Goal: Book appointment/travel/reservation

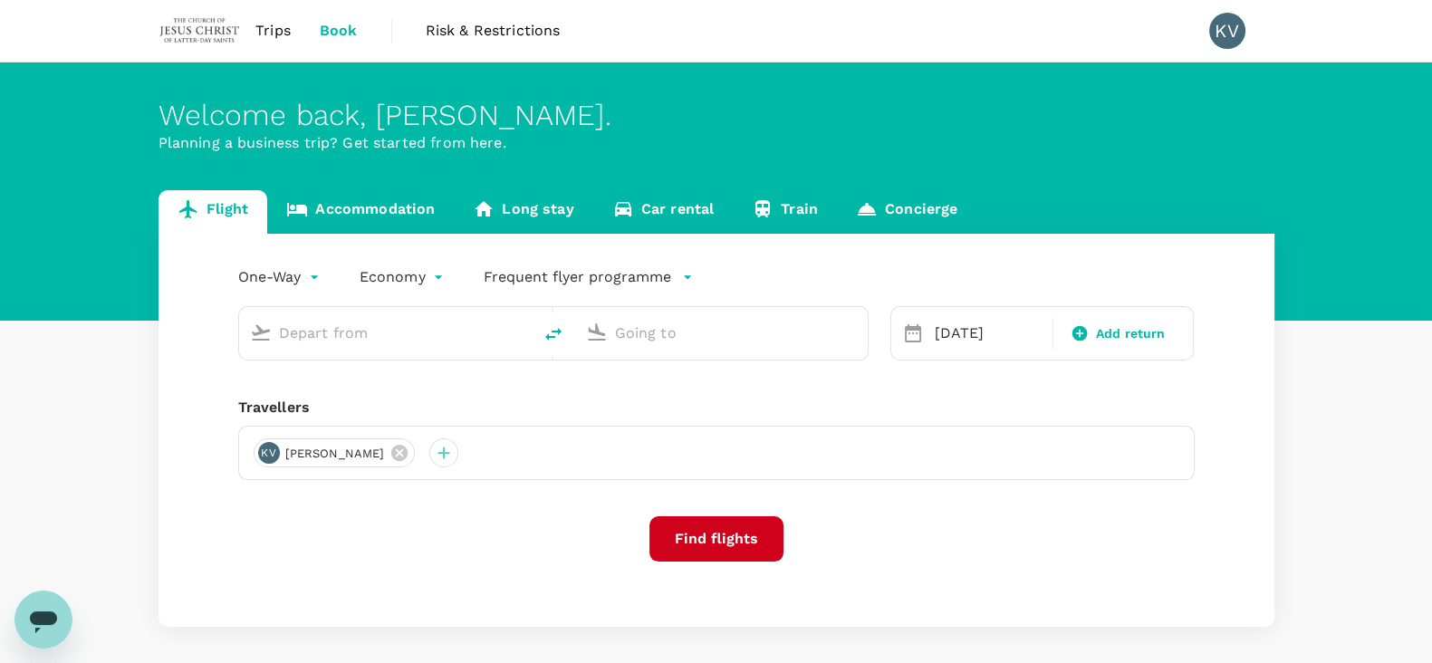
type input "Kuala Lumpur, Malaysia (any)"
type input "Kuching Intl (KCH)"
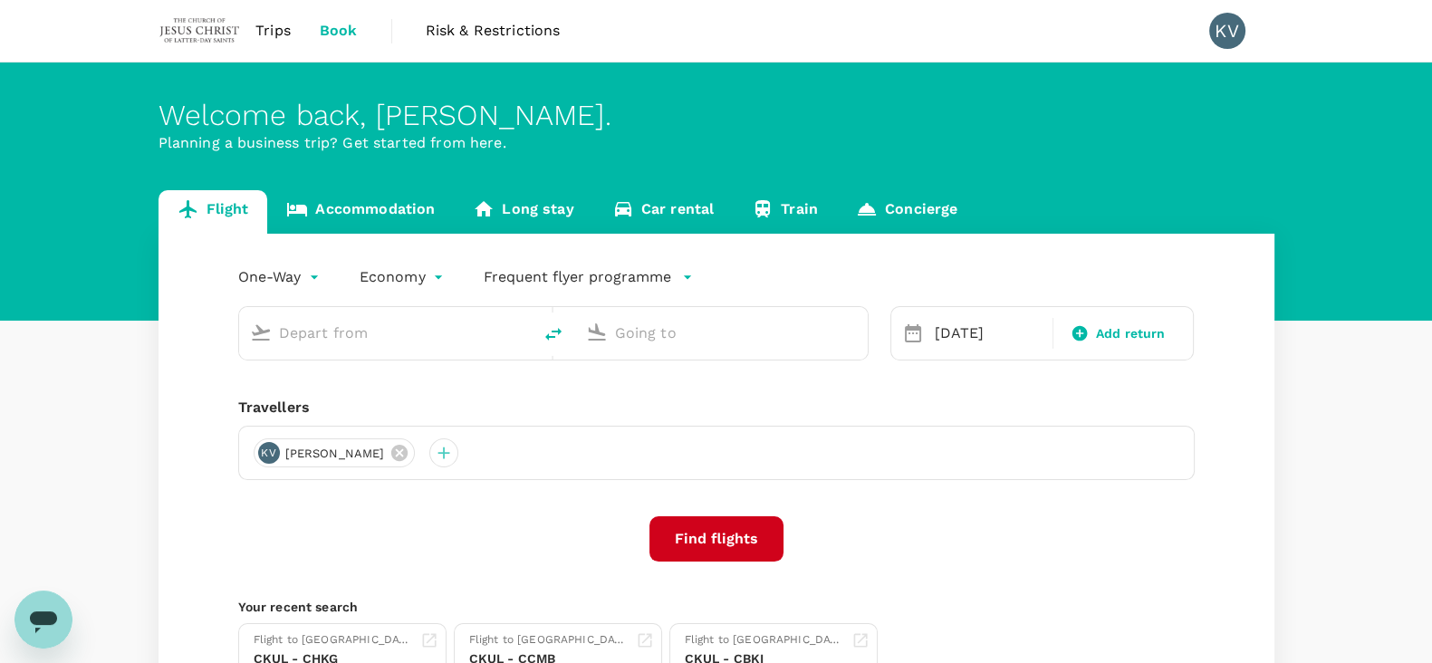
type input "Kuala Lumpur, Malaysia (any)"
type input "Kuching Intl (KCH)"
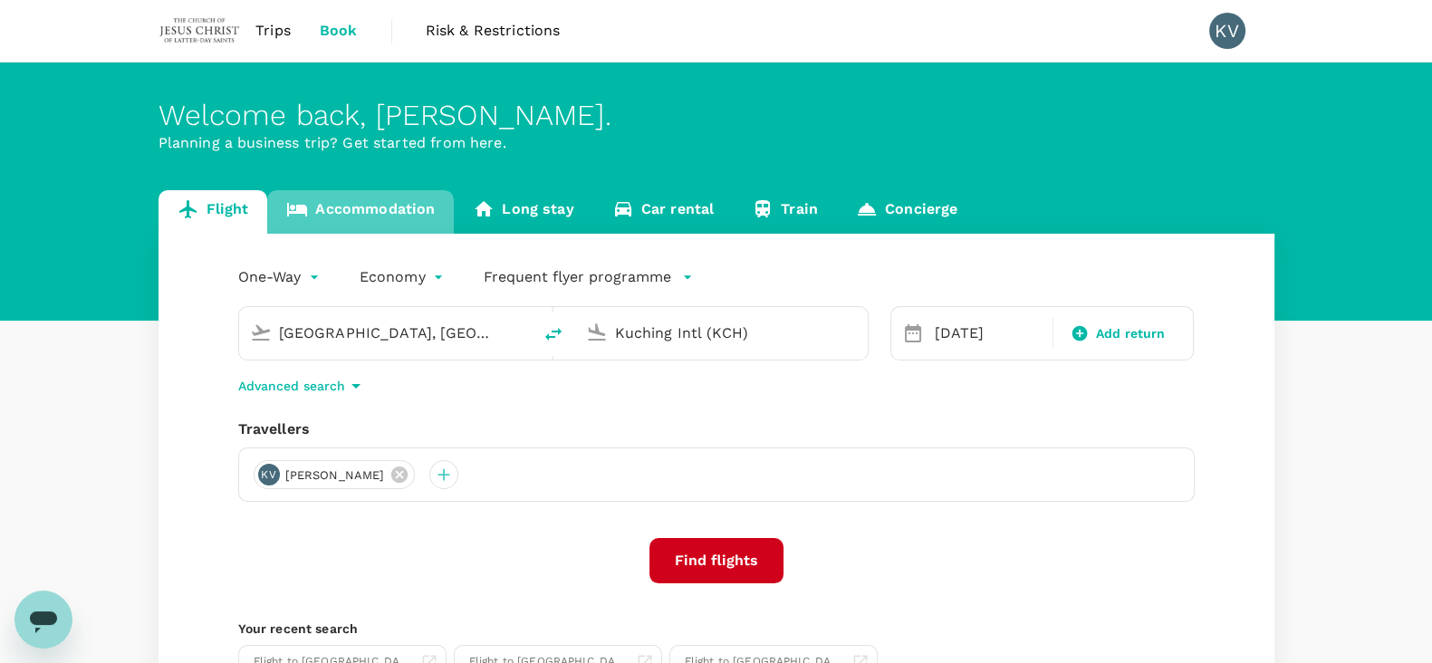
click at [426, 197] on link "Accommodation" at bounding box center [360, 211] width 187 height 43
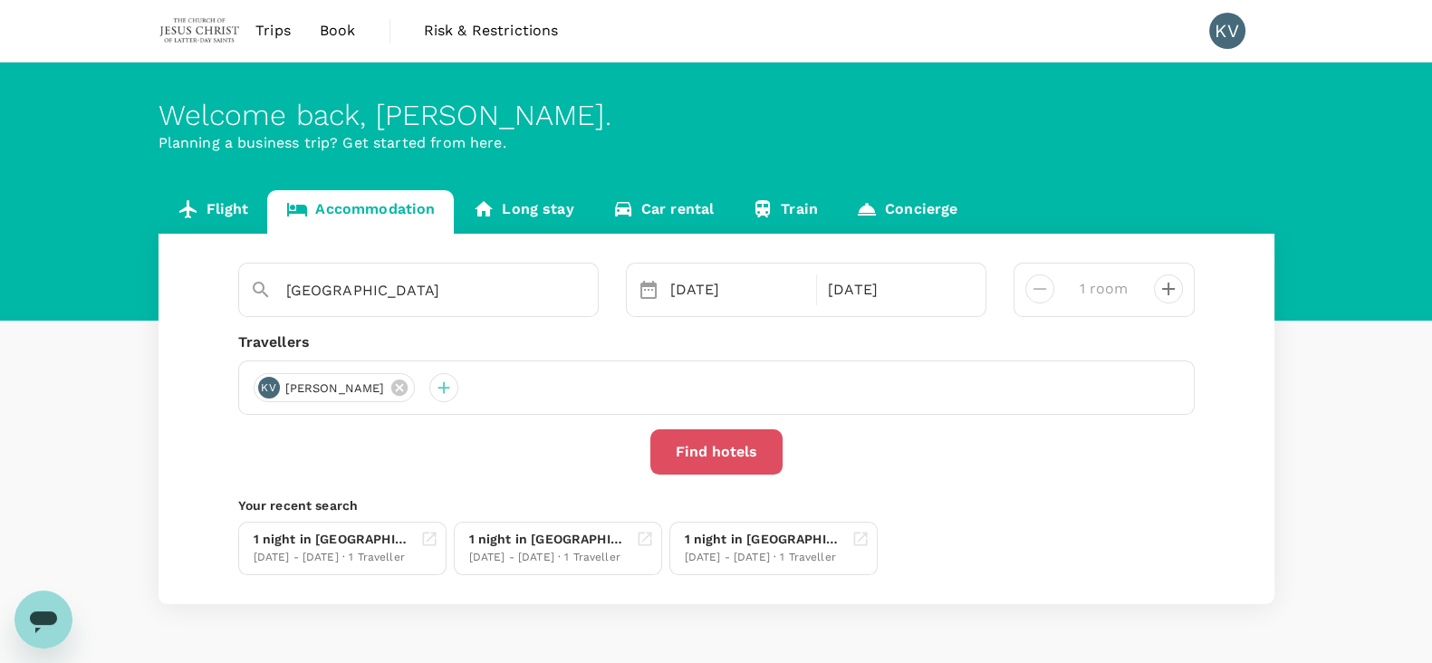
click at [709, 442] on button "Find hotels" at bounding box center [716, 451] width 132 height 45
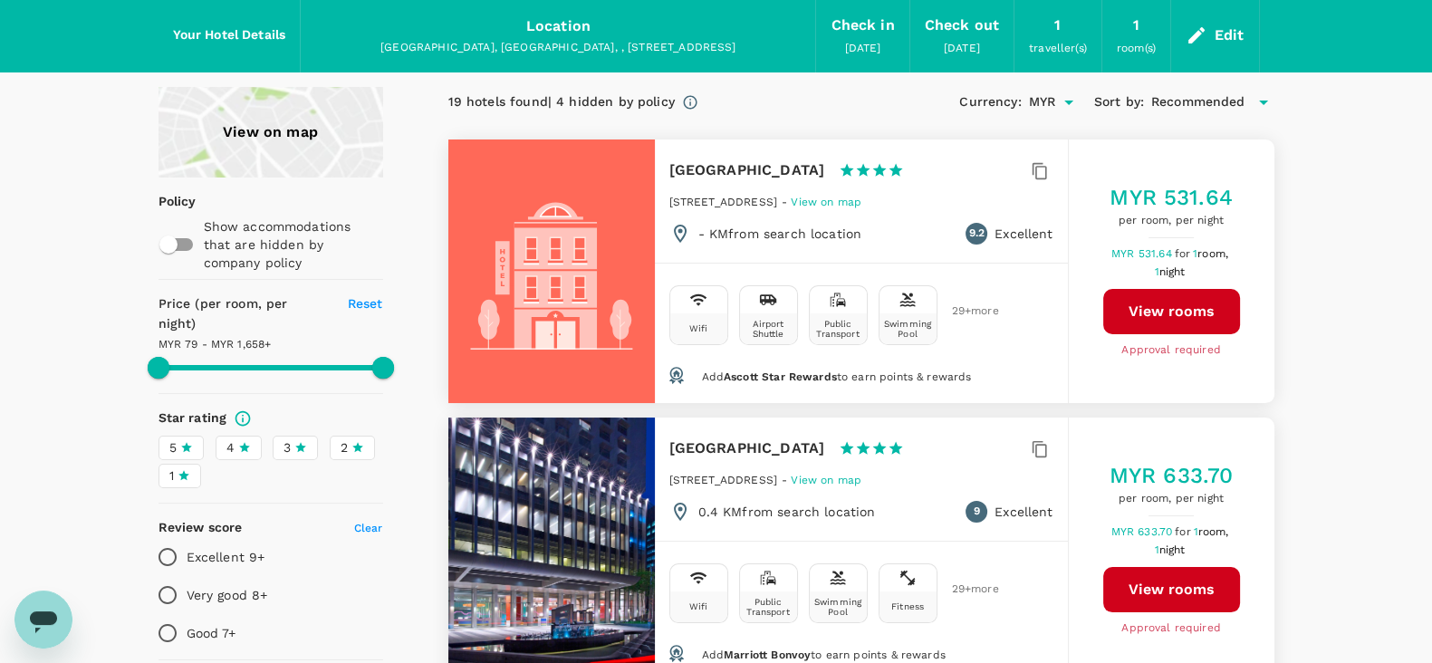
scroll to position [112, 0]
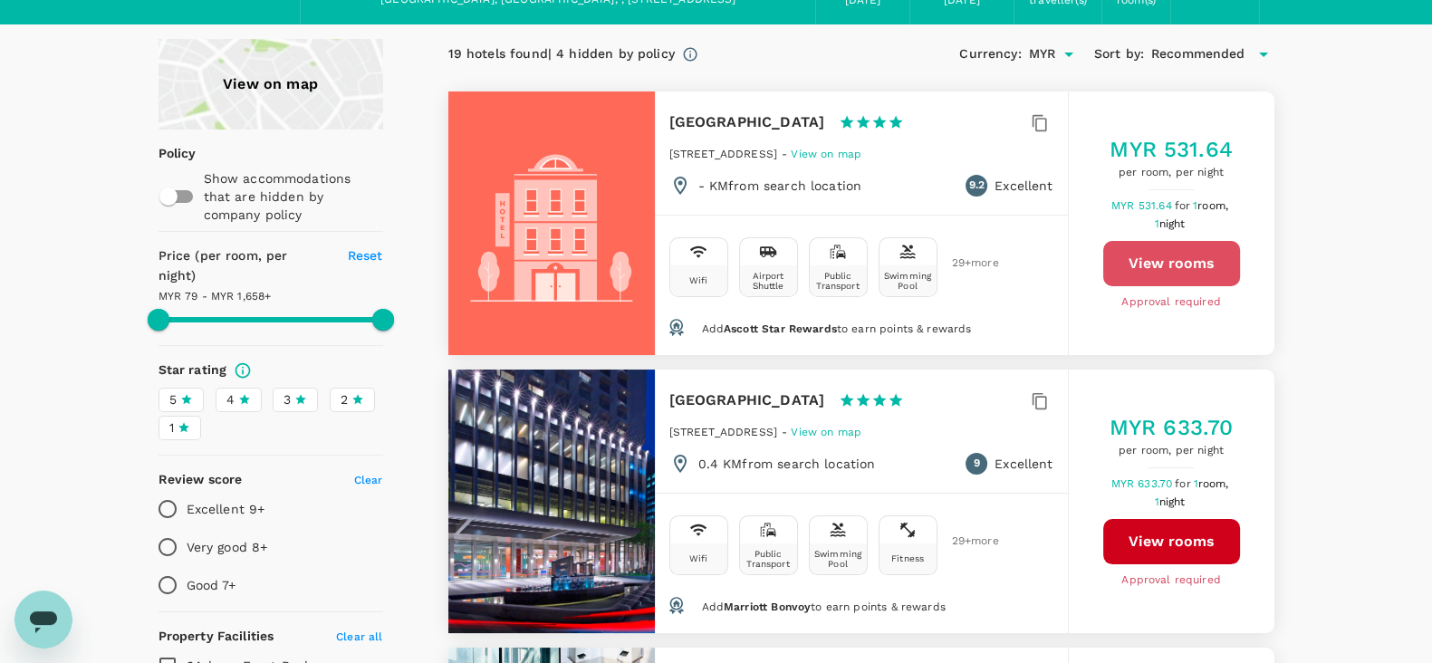
click at [1194, 272] on button "View rooms" at bounding box center [1171, 263] width 137 height 45
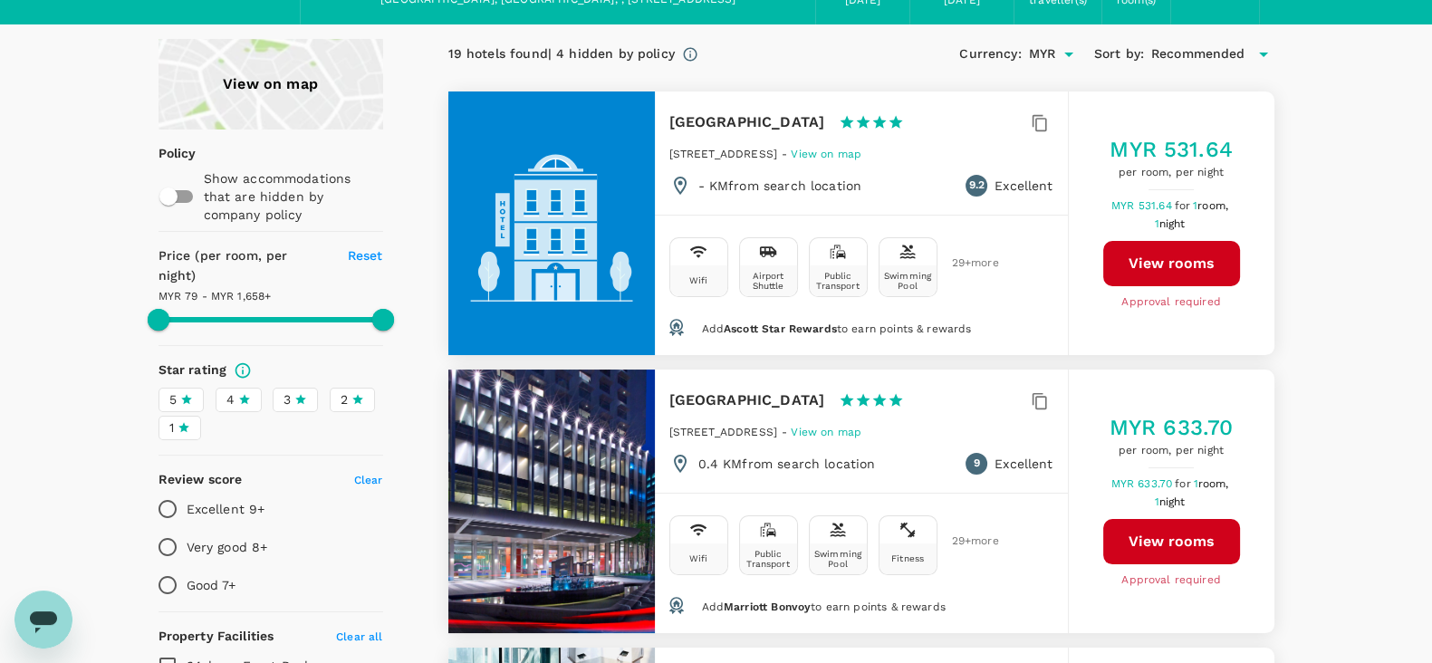
type input "1657.89"
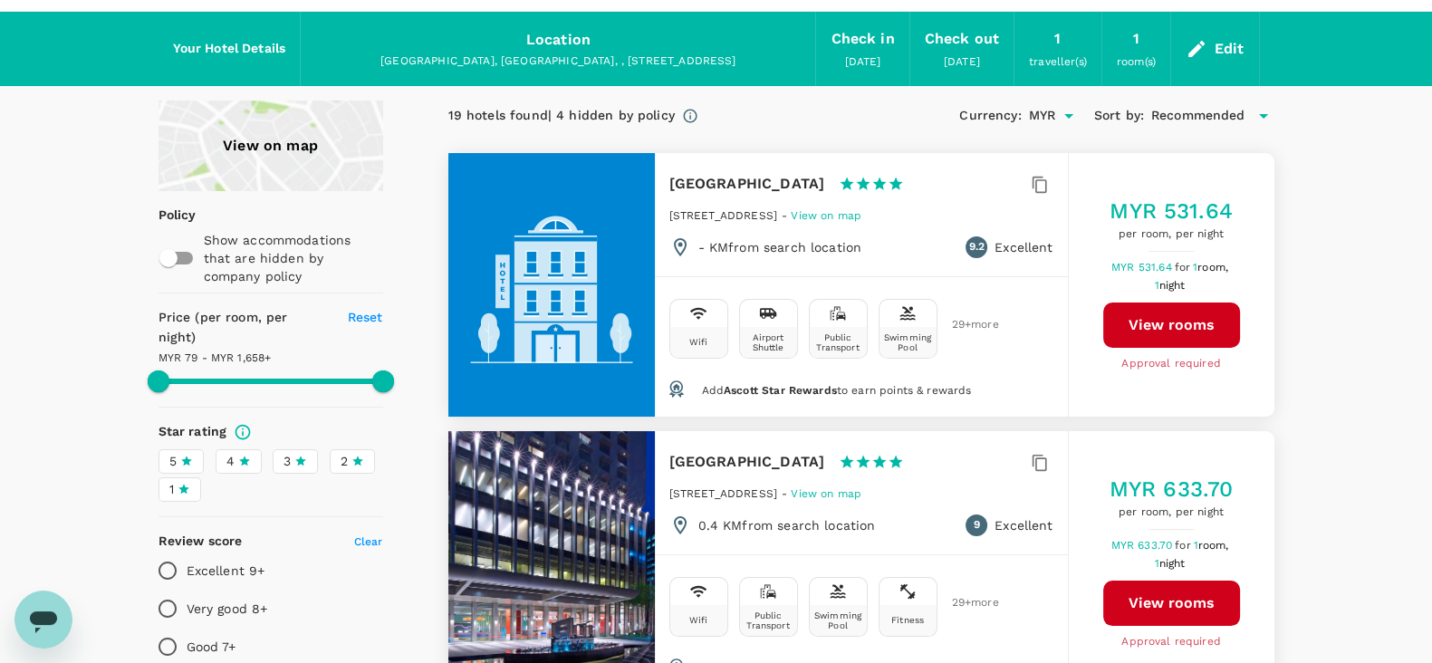
scroll to position [0, 0]
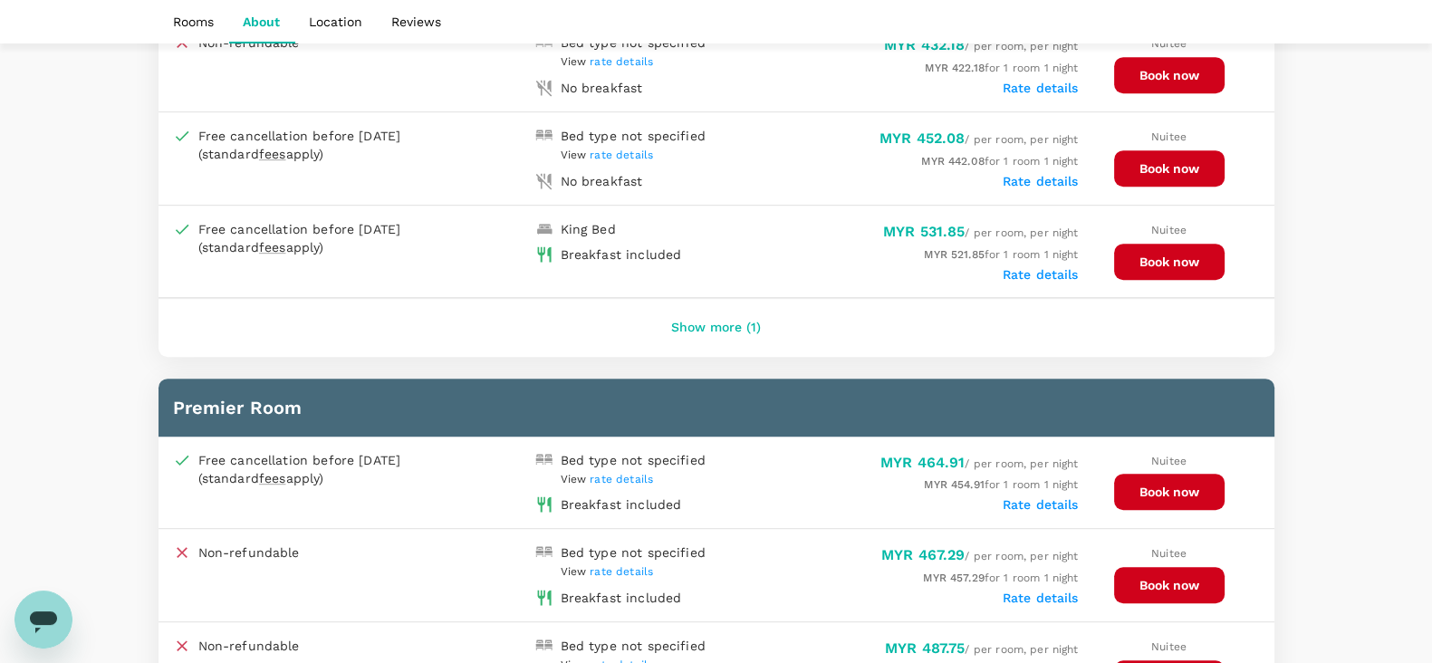
scroll to position [905, 0]
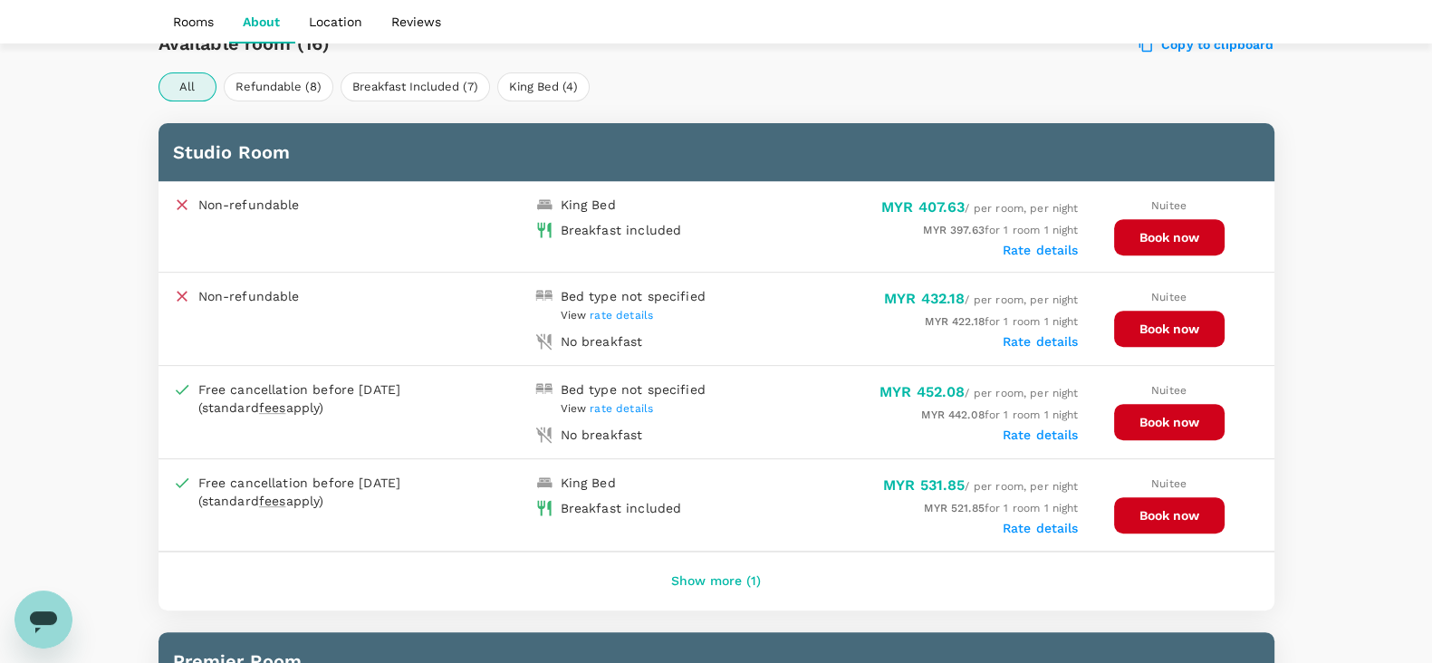
click at [1169, 237] on button "Book now" at bounding box center [1169, 237] width 110 height 36
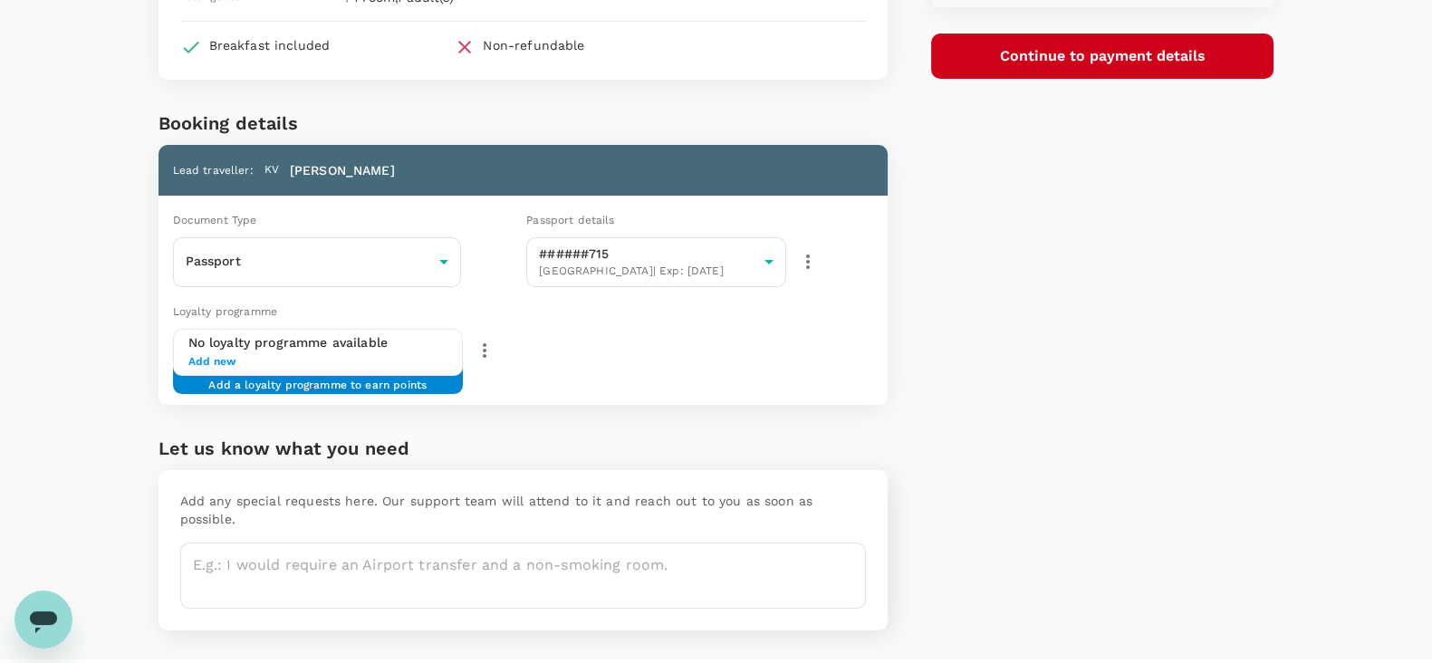
scroll to position [294, 0]
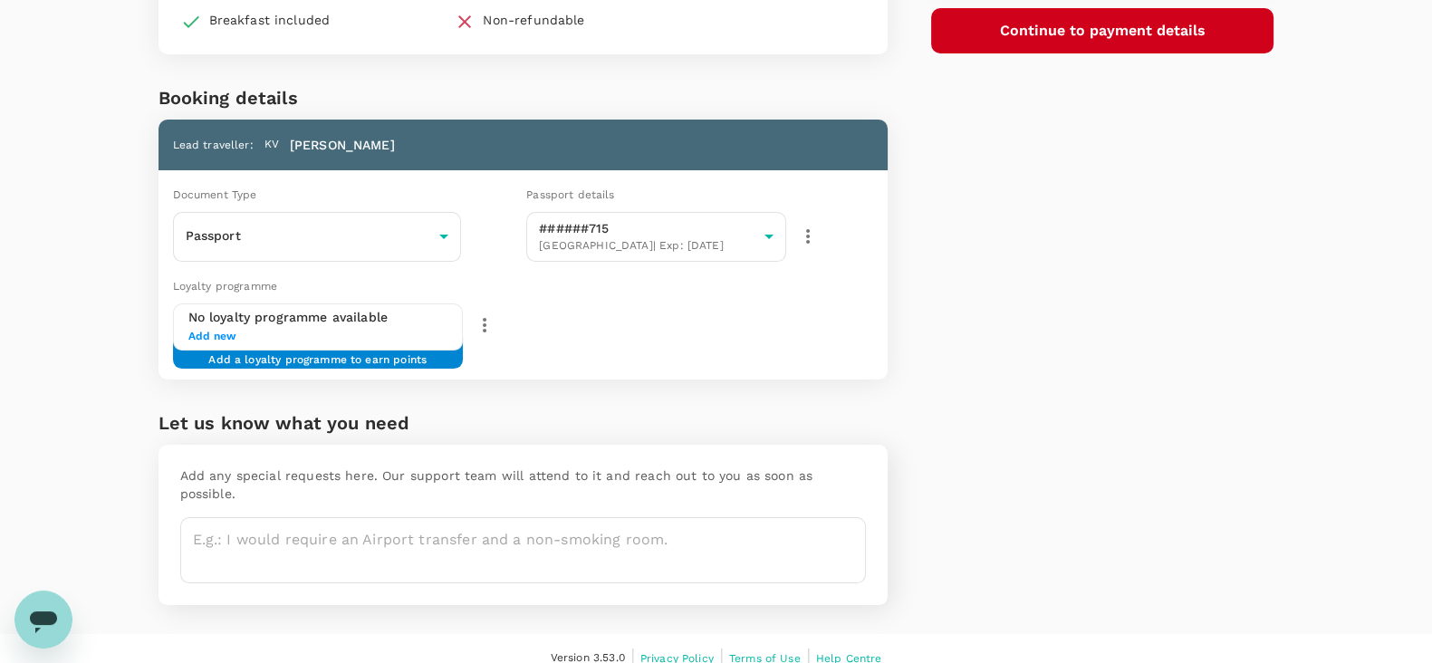
click at [212, 331] on span "Add new" at bounding box center [318, 337] width 260 height 18
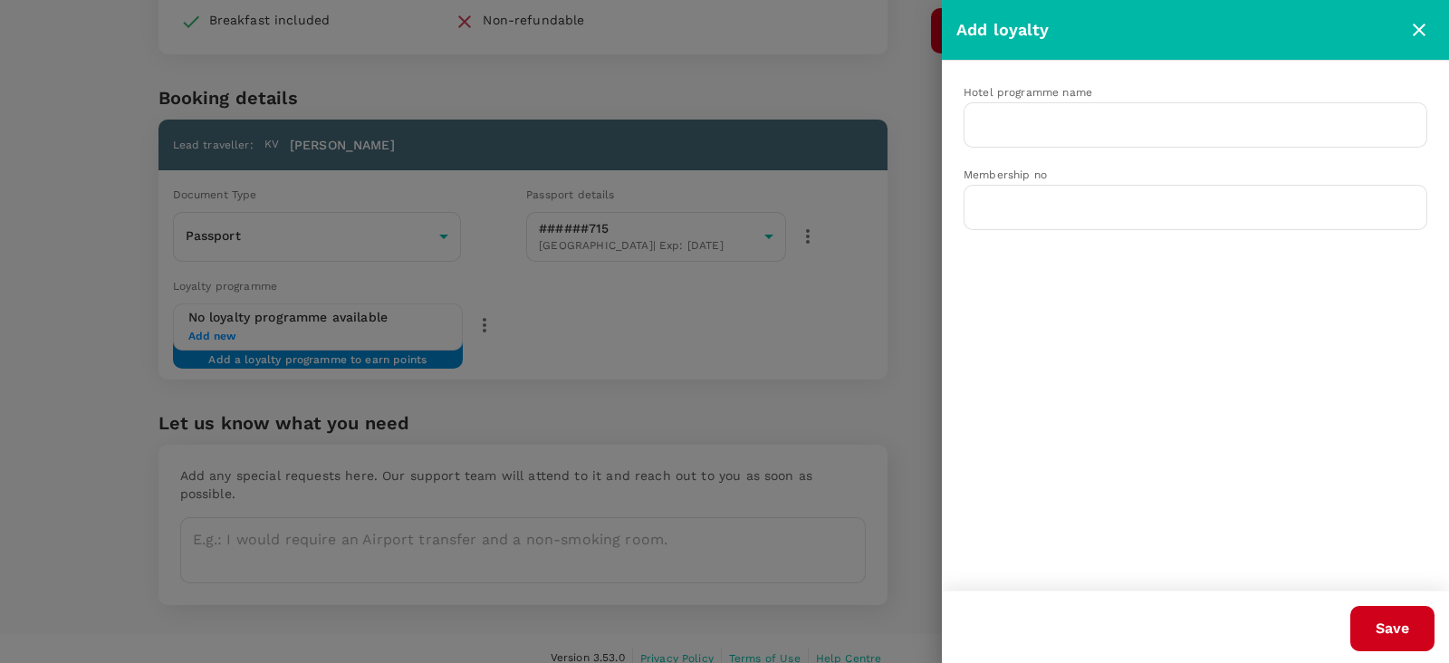
click at [1416, 32] on icon "close" at bounding box center [1419, 30] width 13 height 13
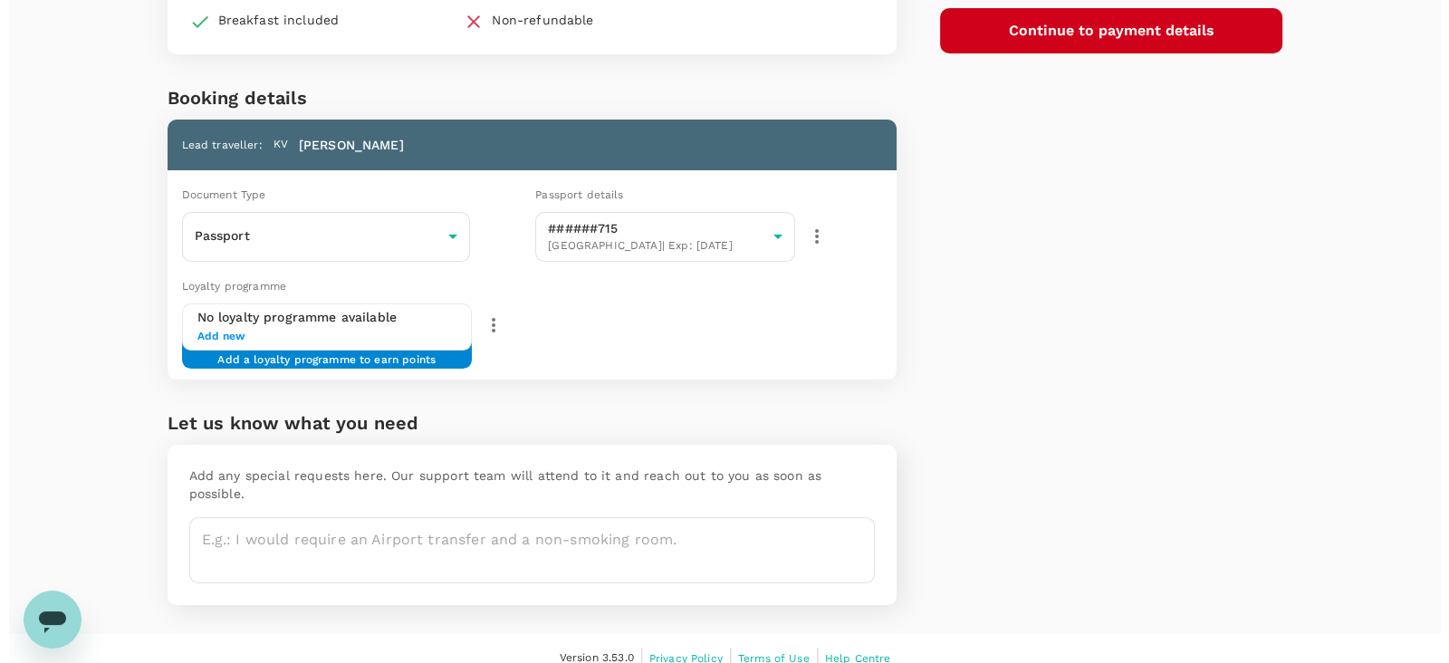
scroll to position [0, 0]
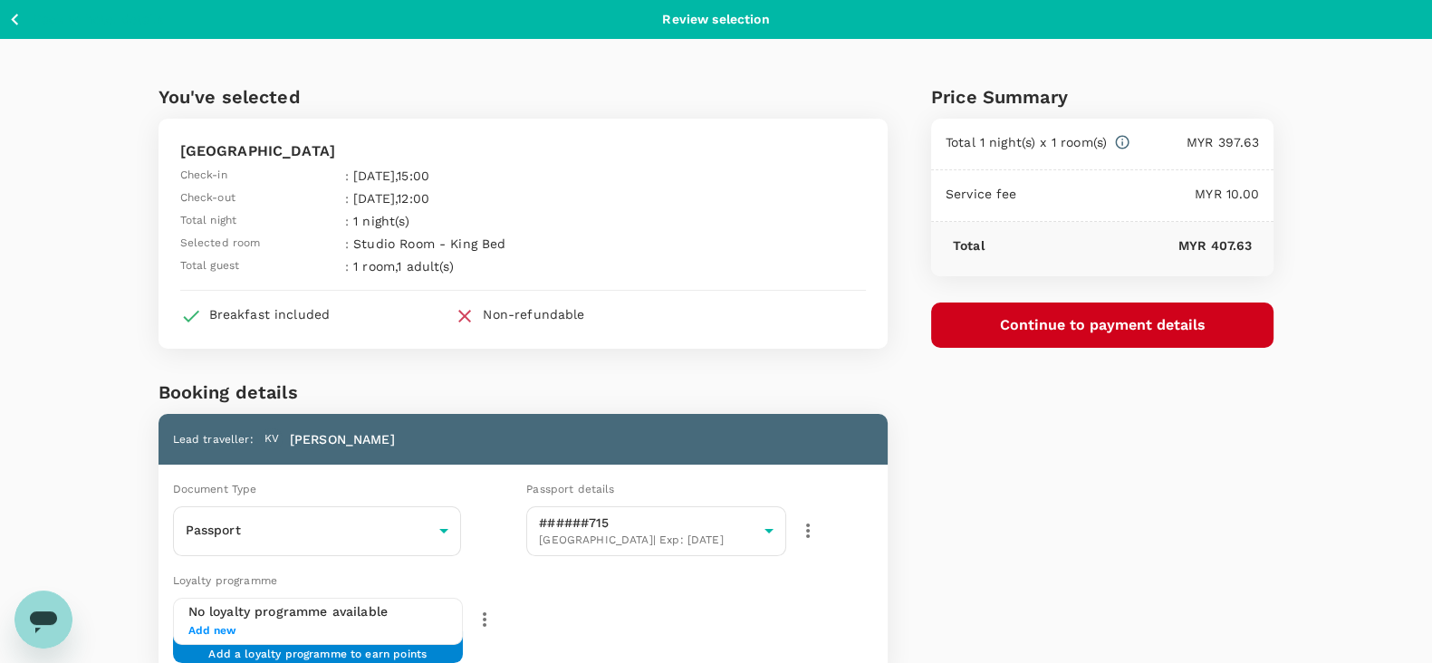
click at [1243, 310] on button "Continue to payment details" at bounding box center [1102, 324] width 343 height 45
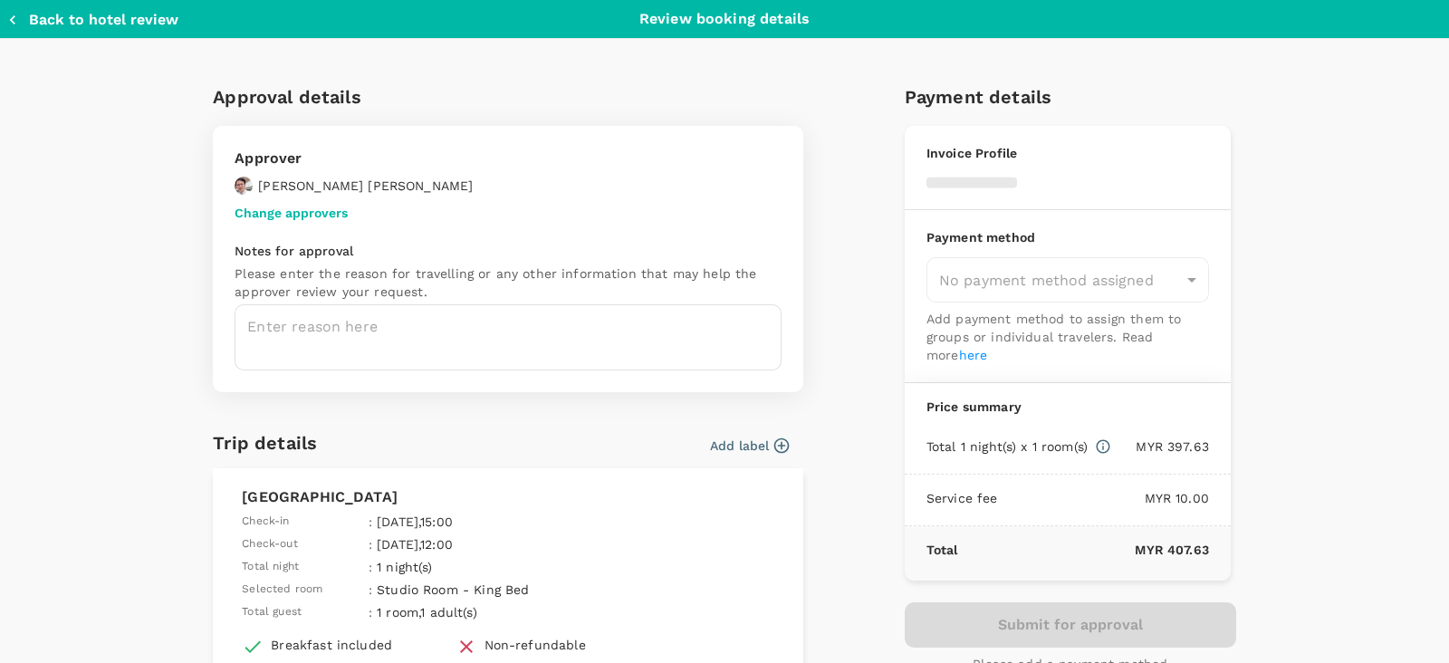
type input "9a376d71-6518-4bc8-b57d-f8692380248e"
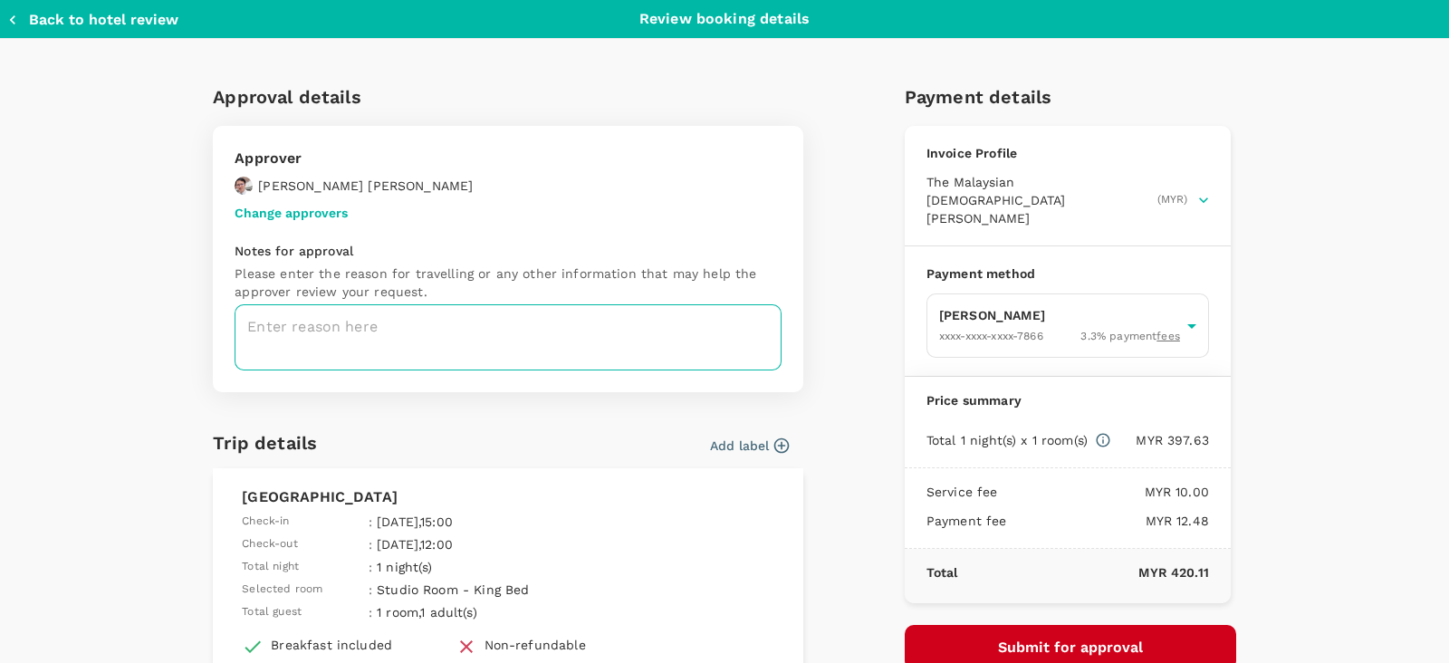
click at [523, 329] on textarea at bounding box center [508, 337] width 547 height 66
type textarea "M"
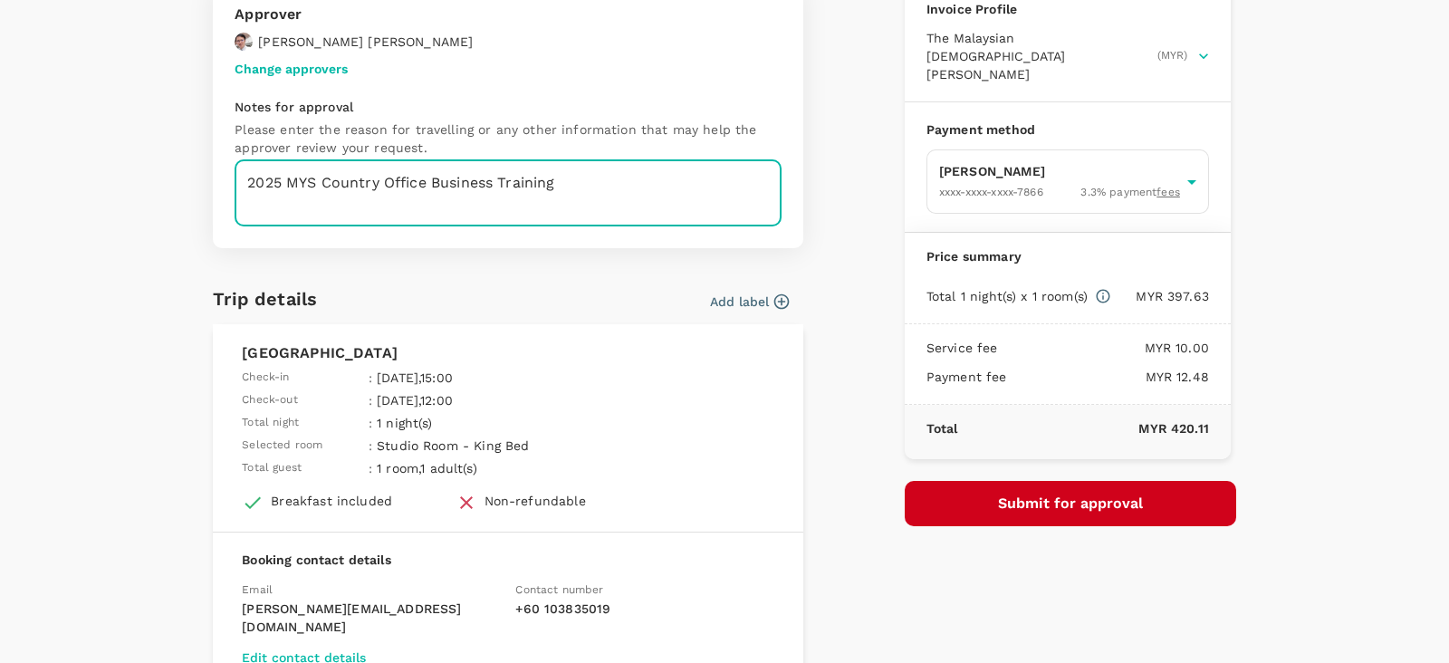
scroll to position [225, 0]
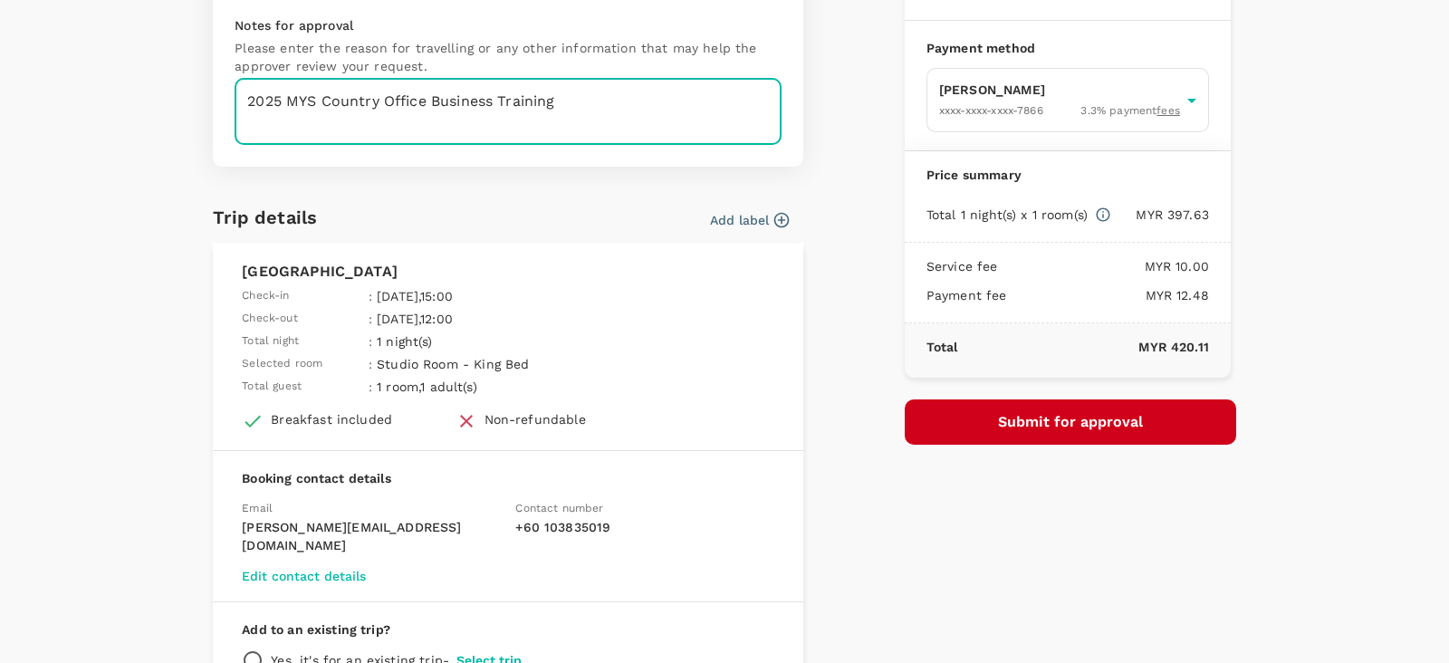
type textarea "2025 MYS Country Office Business Training"
click at [702, 316] on div "[GEOGRAPHIC_DATA] Check-in : [DATE] 15:00 Check-out : [DATE] 12:00 Total night …" at bounding box center [508, 328] width 532 height 135
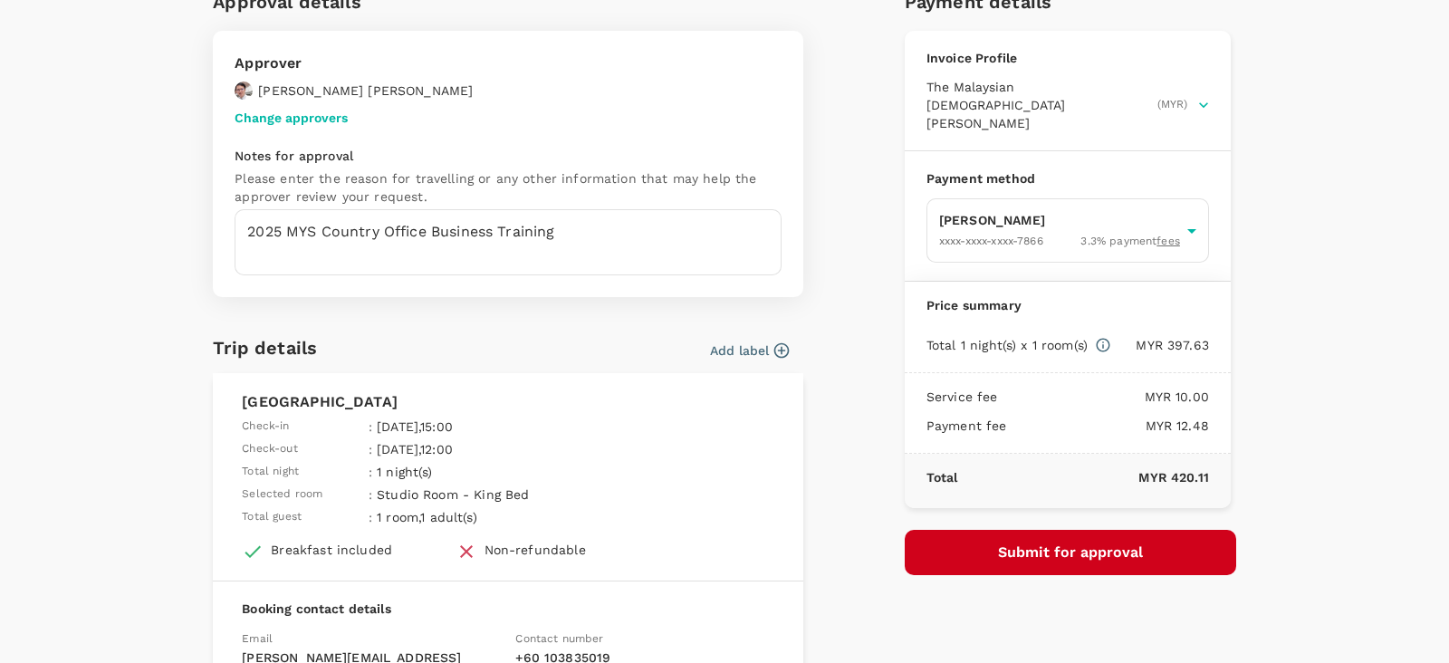
scroll to position [145, 0]
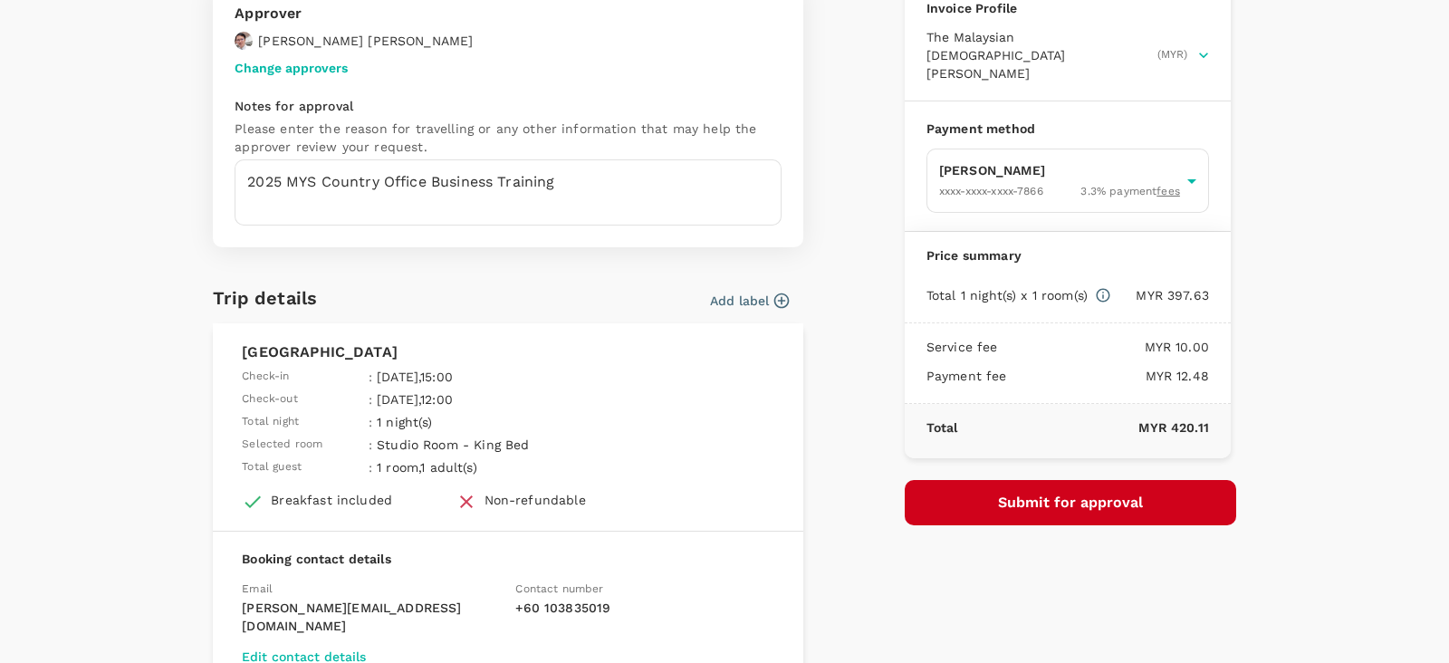
click at [1054, 495] on button "Submit for approval" at bounding box center [1070, 502] width 331 height 45
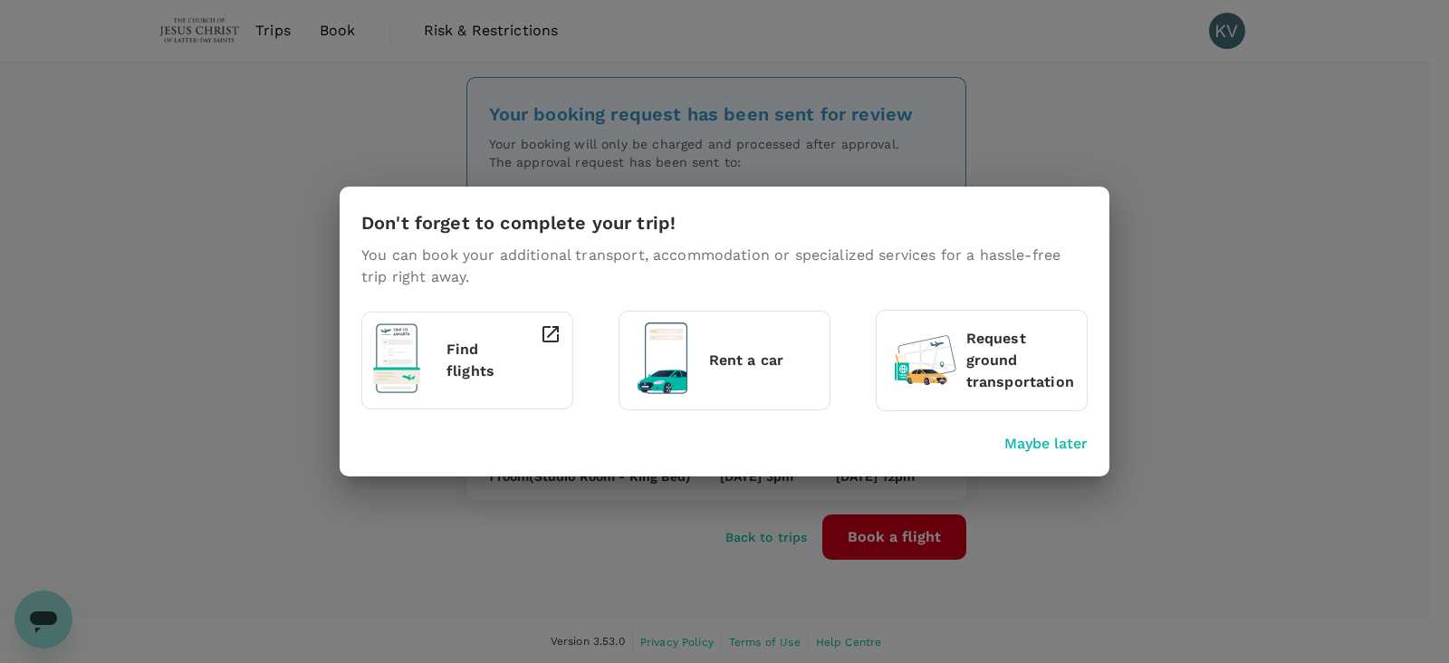
click at [1060, 440] on p "Maybe later" at bounding box center [1045, 444] width 83 height 22
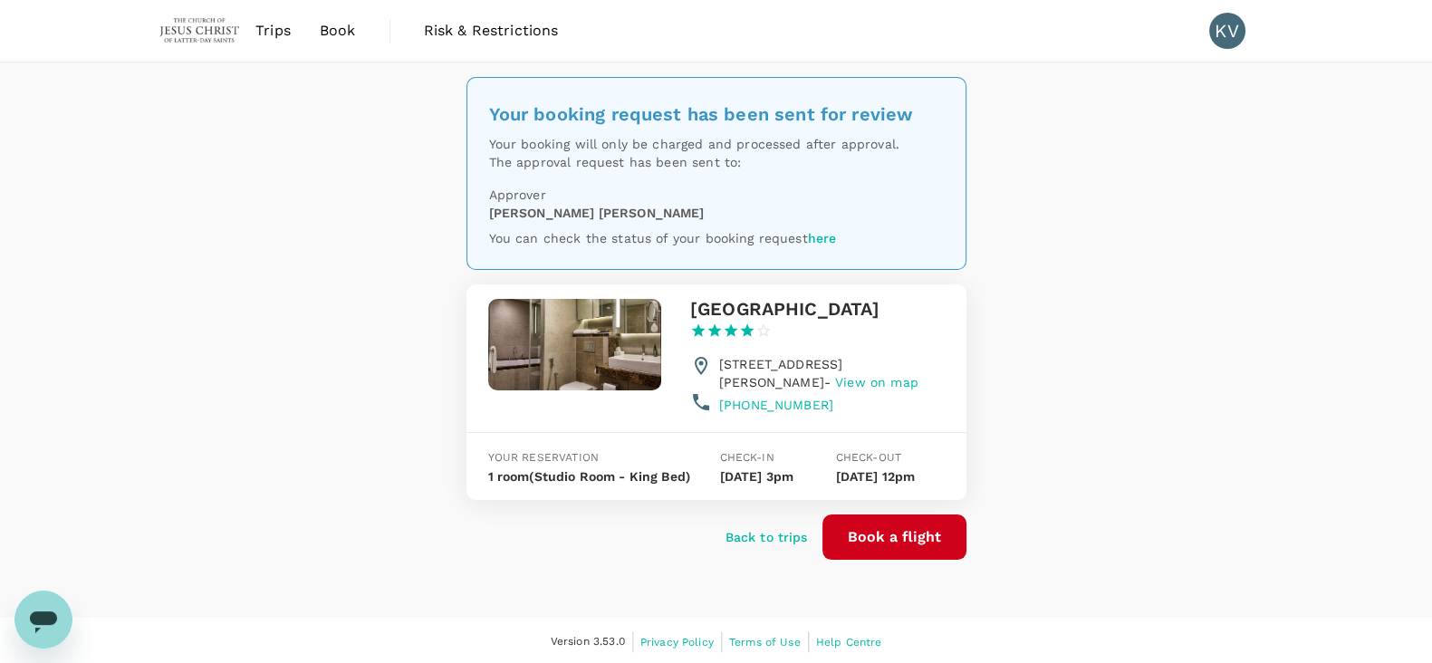
click at [123, 207] on div "Your booking request has been sent for review Your booking will only be charged…" at bounding box center [716, 339] width 1432 height 555
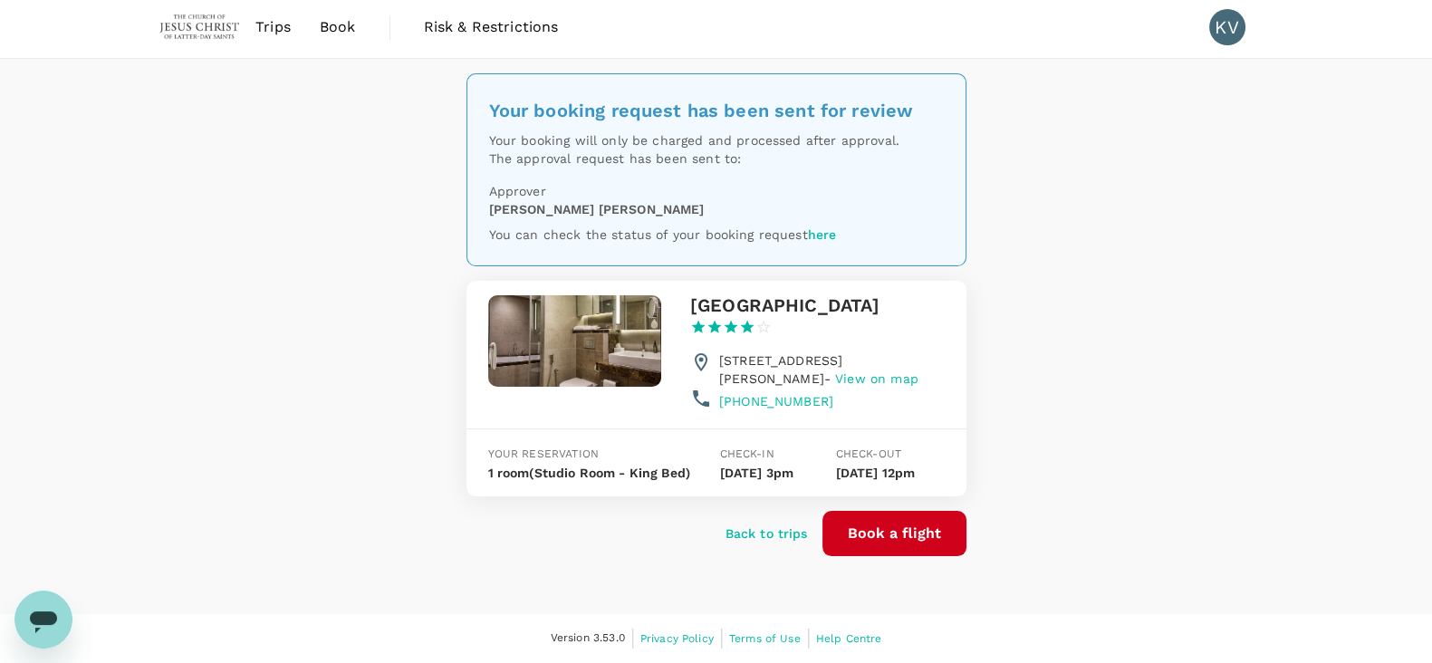
scroll to position [60, 0]
